Goal: Task Accomplishment & Management: Manage account settings

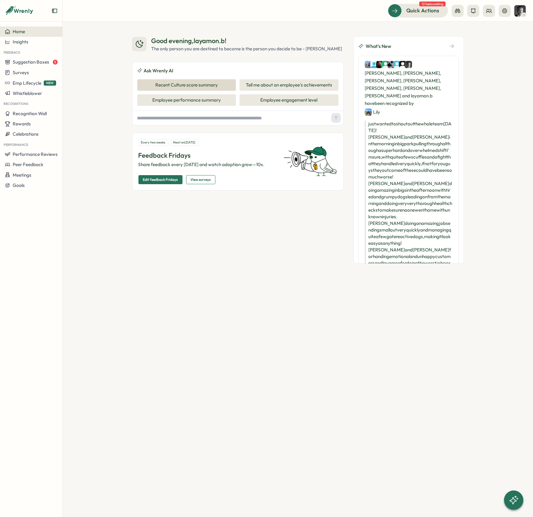
click at [172, 91] on button "Recent Culture score summary" at bounding box center [186, 84] width 99 height 11
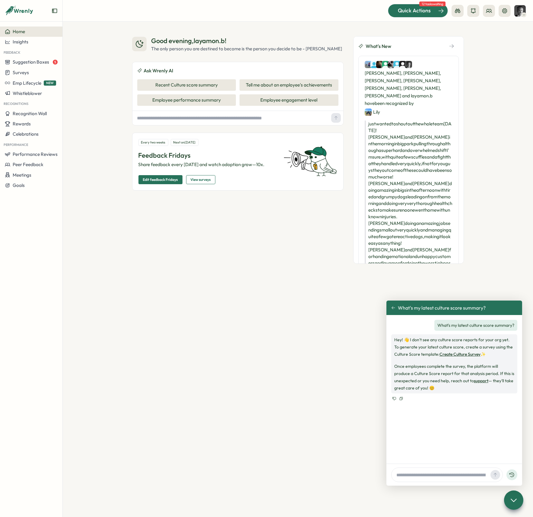
click at [430, 11] on span "Quick Actions" at bounding box center [414, 11] width 33 height 8
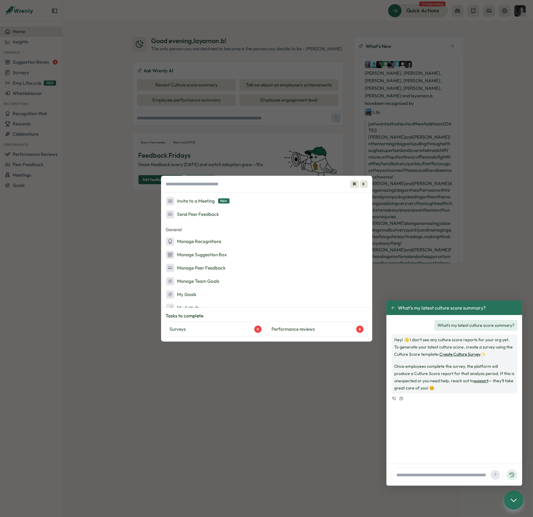
scroll to position [105, 0]
click at [312, 330] on p "Performance reviews" at bounding box center [293, 329] width 43 height 7
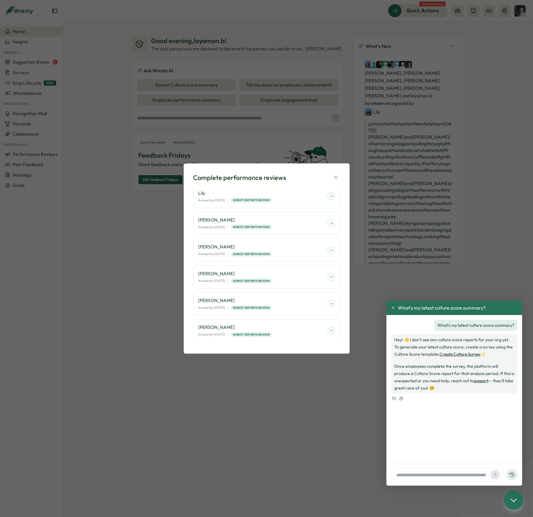
scroll to position [5, 0]
click at [337, 178] on icon "button" at bounding box center [335, 178] width 6 height 6
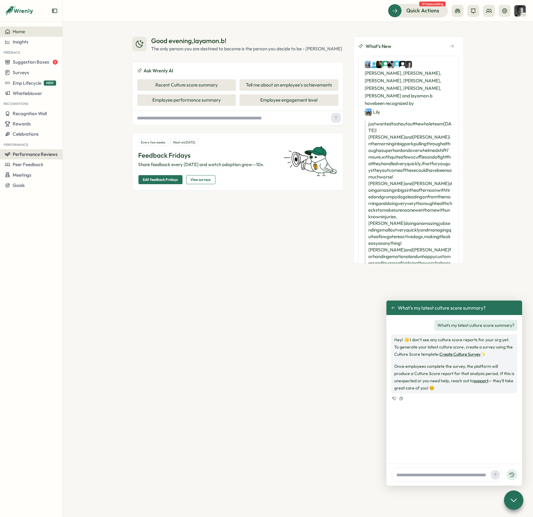
click at [28, 153] on span "Performance Reviews" at bounding box center [35, 154] width 45 height 6
click at [42, 152] on span "Performance Reviews" at bounding box center [35, 154] width 45 height 6
click at [73, 143] on div "Reviews" at bounding box center [87, 143] width 47 height 7
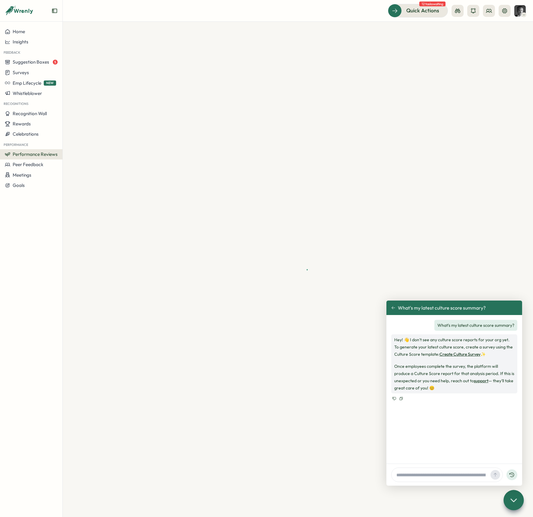
click at [514, 501] on icon at bounding box center [513, 500] width 9 height 9
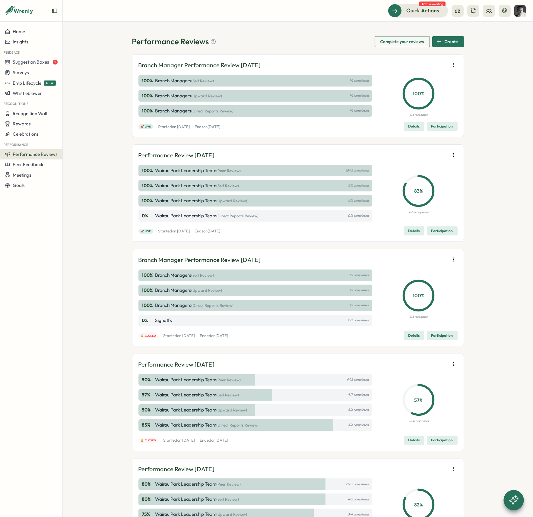
click at [411, 230] on span "Details" at bounding box center [413, 231] width 11 height 8
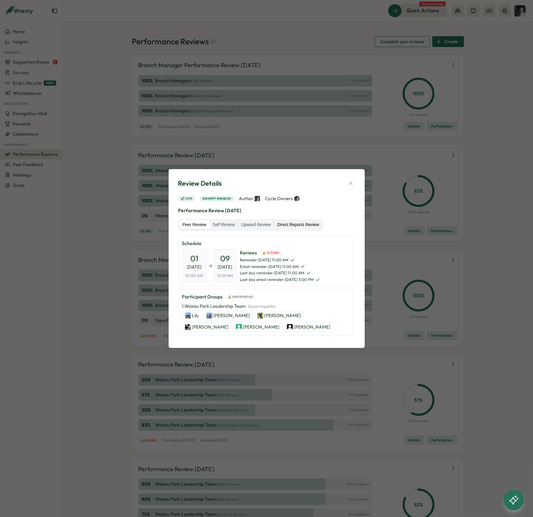
click at [306, 224] on label "Direct Reports Review" at bounding box center [298, 225] width 48 height 10
click at [261, 226] on label "Upward Review" at bounding box center [256, 225] width 36 height 10
click at [226, 226] on label "Self Review" at bounding box center [223, 225] width 28 height 10
click at [201, 226] on label "Peer Review" at bounding box center [194, 225] width 30 height 10
click at [349, 184] on icon "button" at bounding box center [351, 183] width 6 height 6
